Goal: Information Seeking & Learning: Compare options

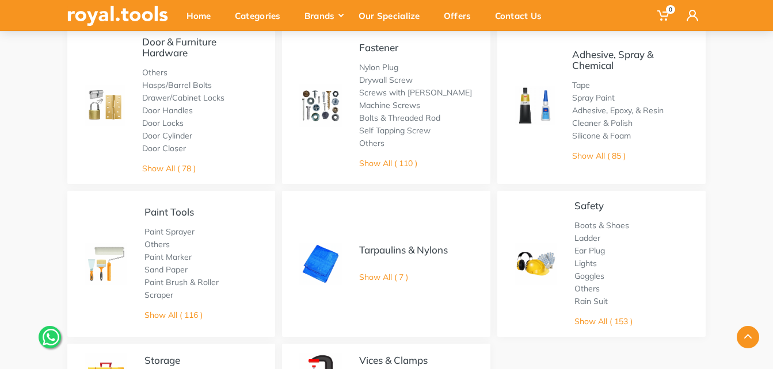
scroll to position [345, 0]
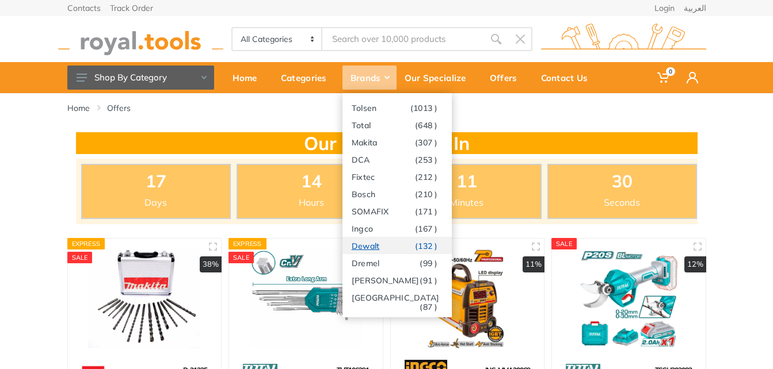
click at [372, 243] on link "Dewalt (132 )" at bounding box center [396, 245] width 109 height 17
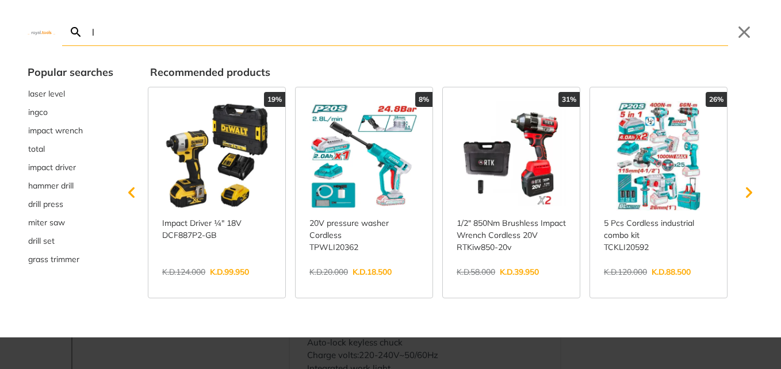
type input "l"
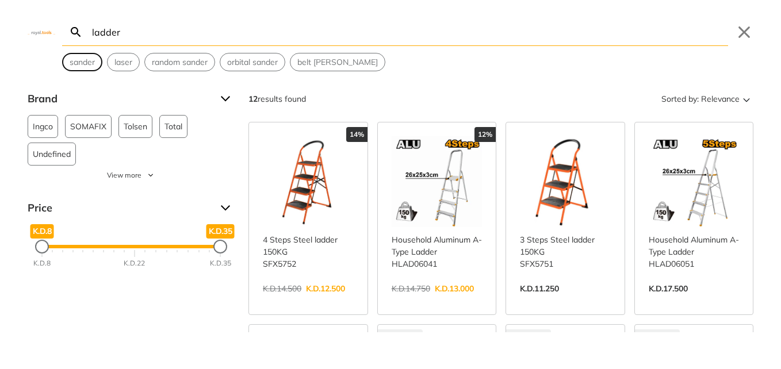
click at [88, 63] on span "sander" at bounding box center [82, 62] width 25 height 12
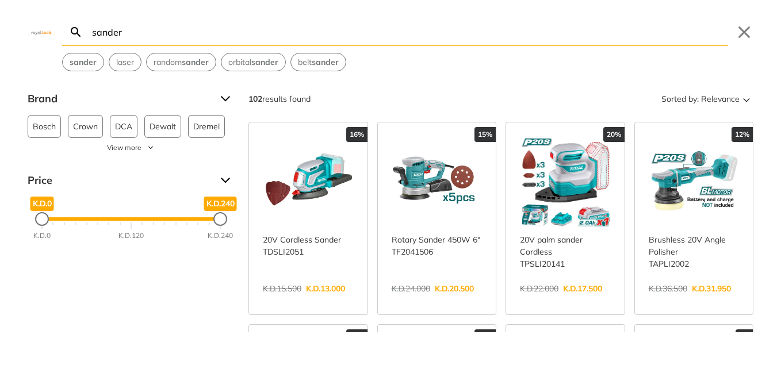
drag, startPoint x: 131, startPoint y: 32, endPoint x: -2, endPoint y: 30, distance: 132.9
click at [0, 30] on html "0" at bounding box center [390, 184] width 781 height 369
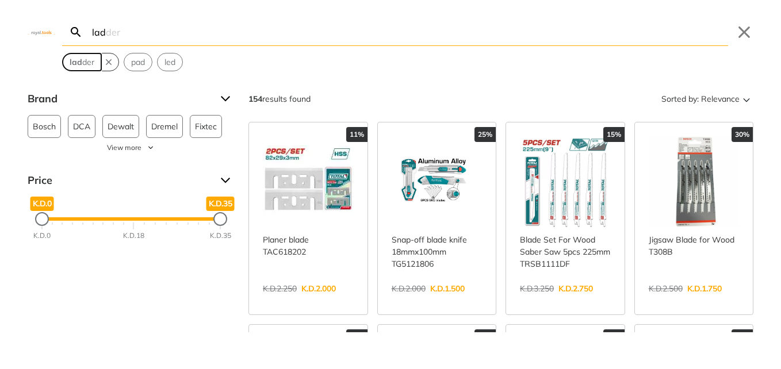
click at [75, 62] on strong "lad" at bounding box center [76, 62] width 13 height 10
type input "ladder"
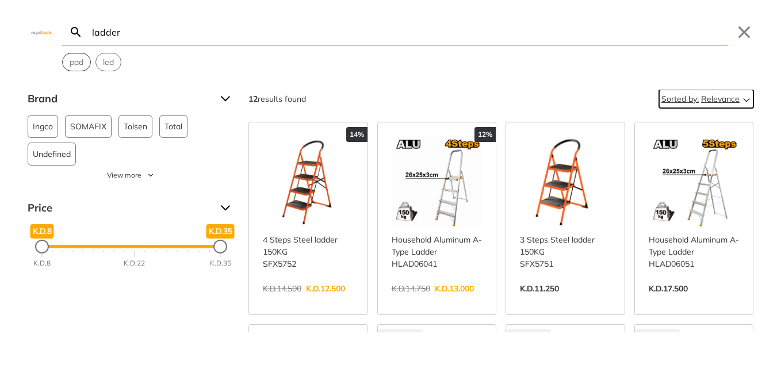
click at [740, 101] on icon "Sort" at bounding box center [747, 99] width 14 height 14
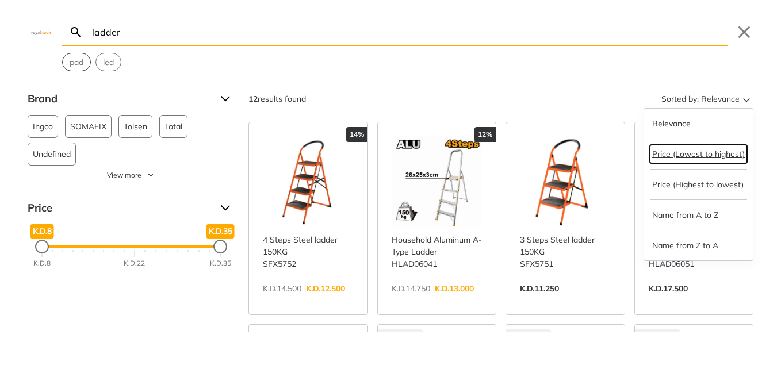
click at [704, 155] on button "Price (Lowest to highest)" at bounding box center [698, 154] width 97 height 18
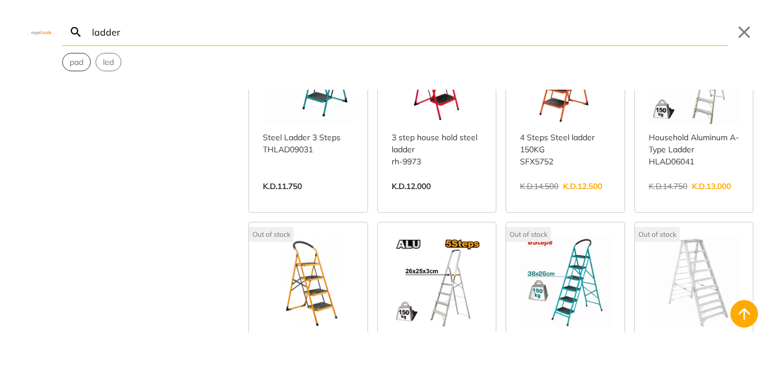
scroll to position [210, 0]
